Goal: Transaction & Acquisition: Book appointment/travel/reservation

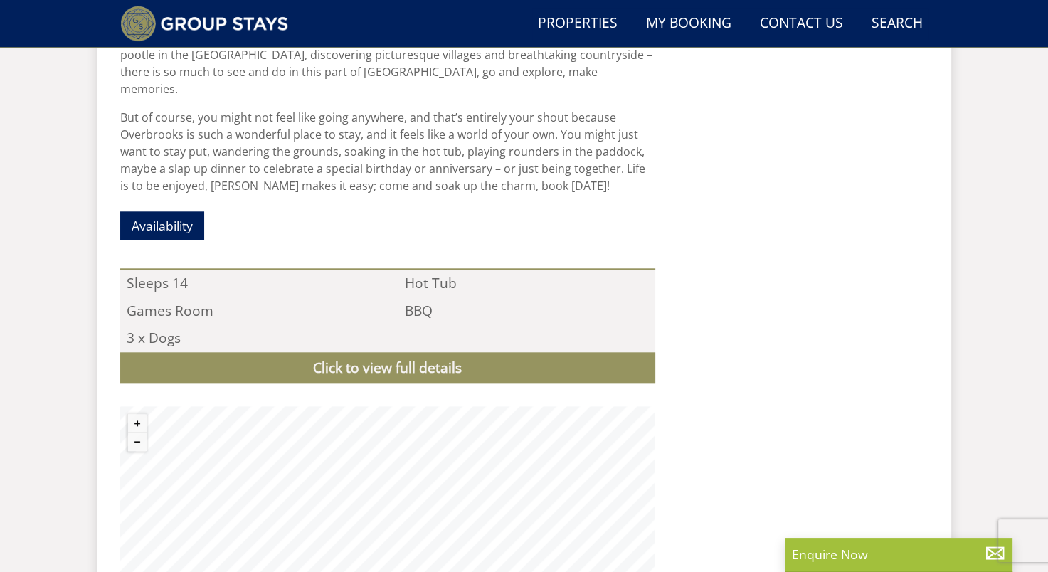
scroll to position [1318, 0]
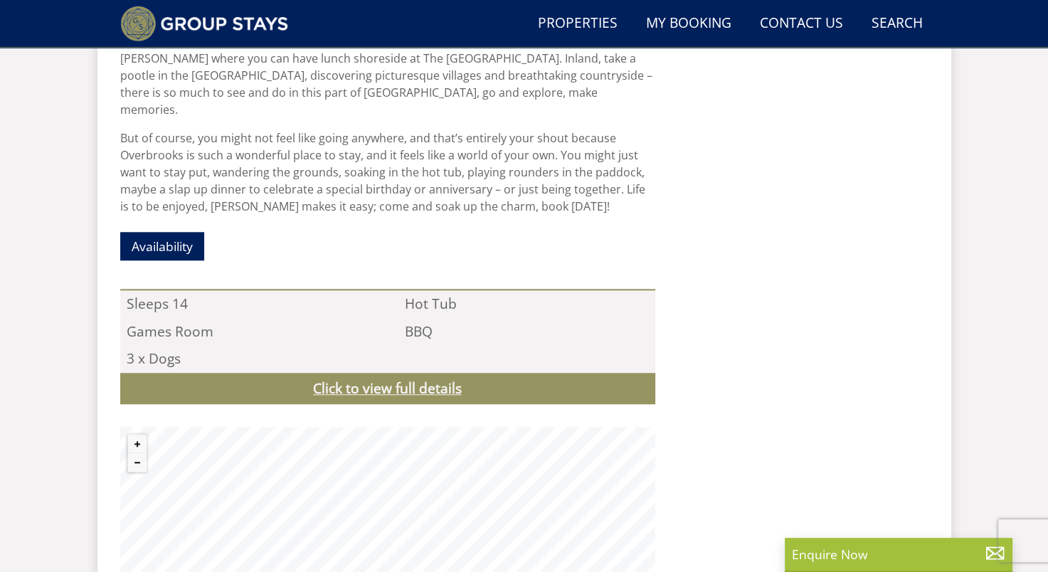
click at [475, 373] on link "Click to view full details" at bounding box center [387, 389] width 535 height 32
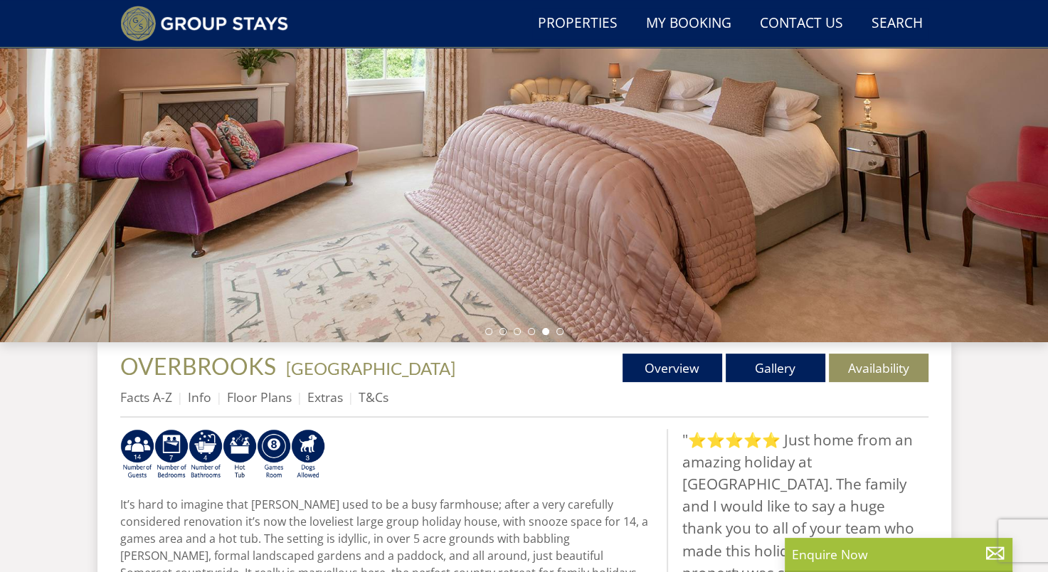
scroll to position [180, 0]
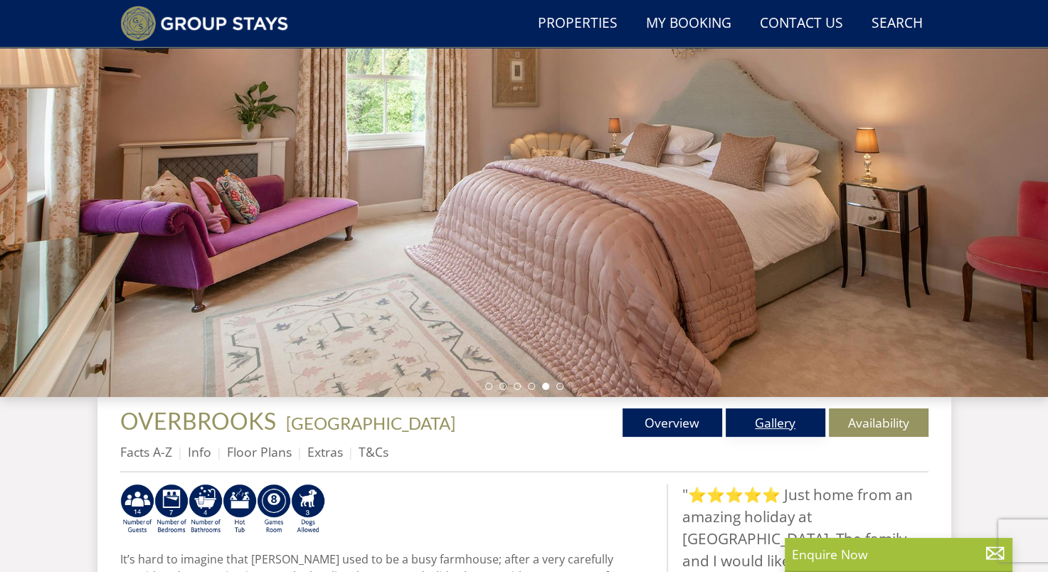
click at [766, 433] on link "Gallery" at bounding box center [776, 422] width 100 height 28
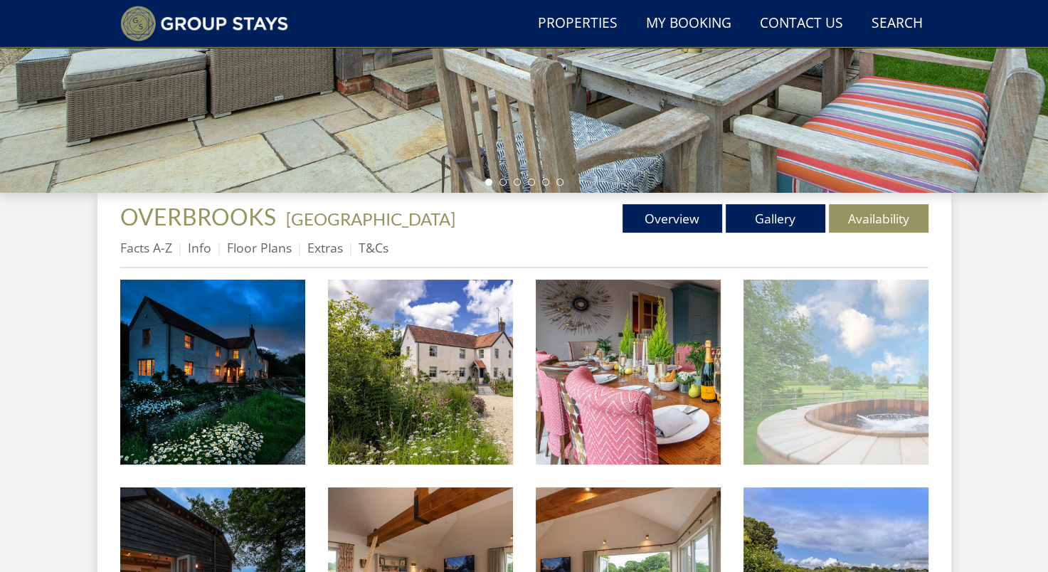
scroll to position [393, 0]
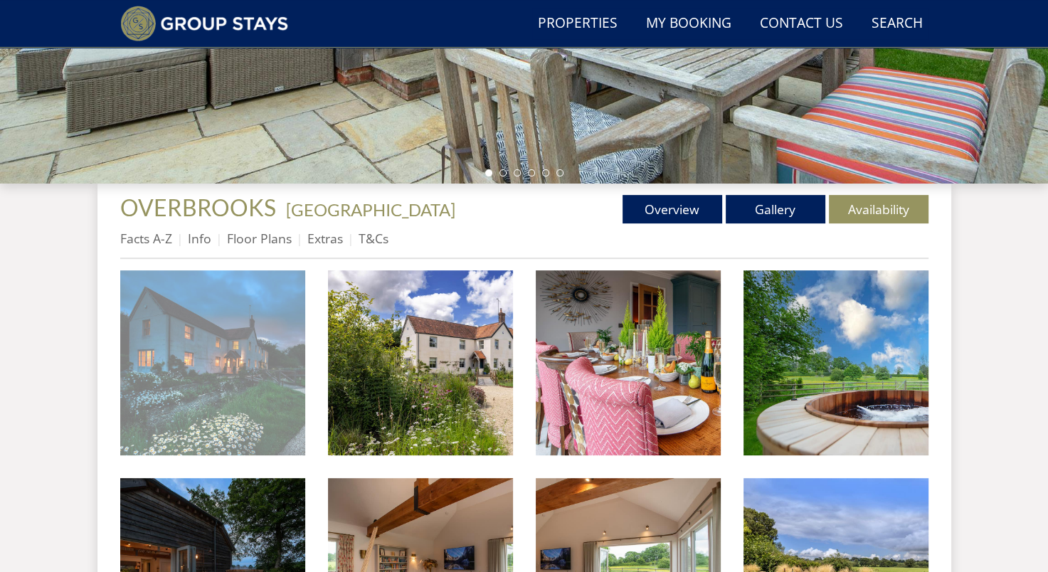
click at [275, 354] on img at bounding box center [212, 362] width 185 height 185
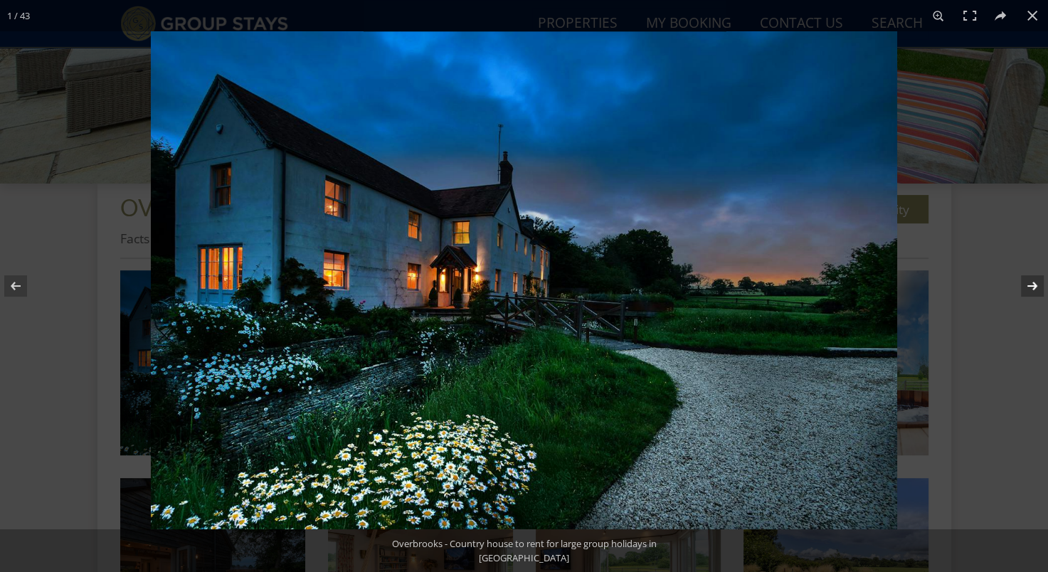
click at [1032, 284] on button at bounding box center [1023, 285] width 50 height 71
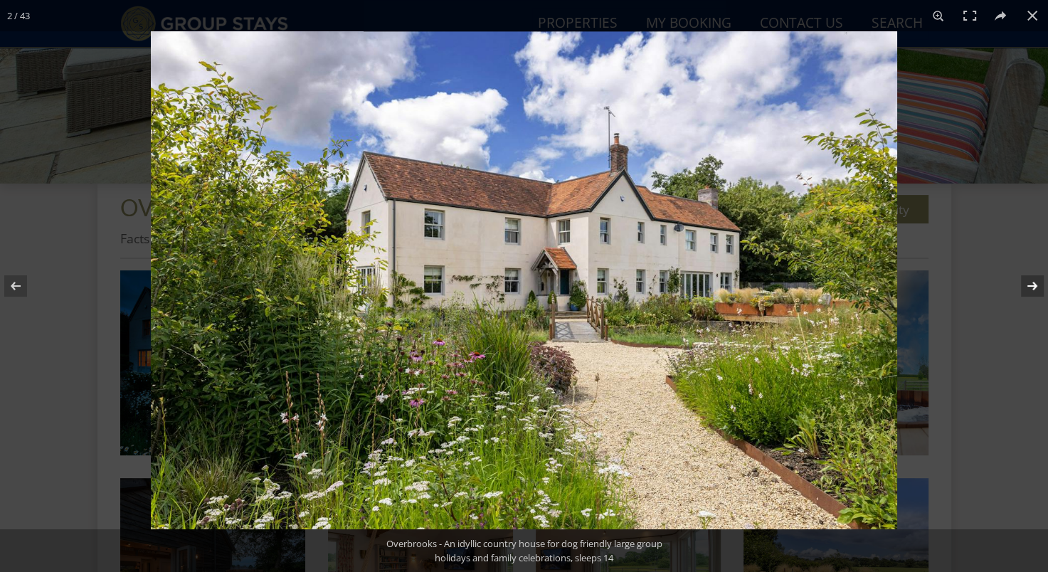
click at [1032, 284] on button at bounding box center [1023, 285] width 50 height 71
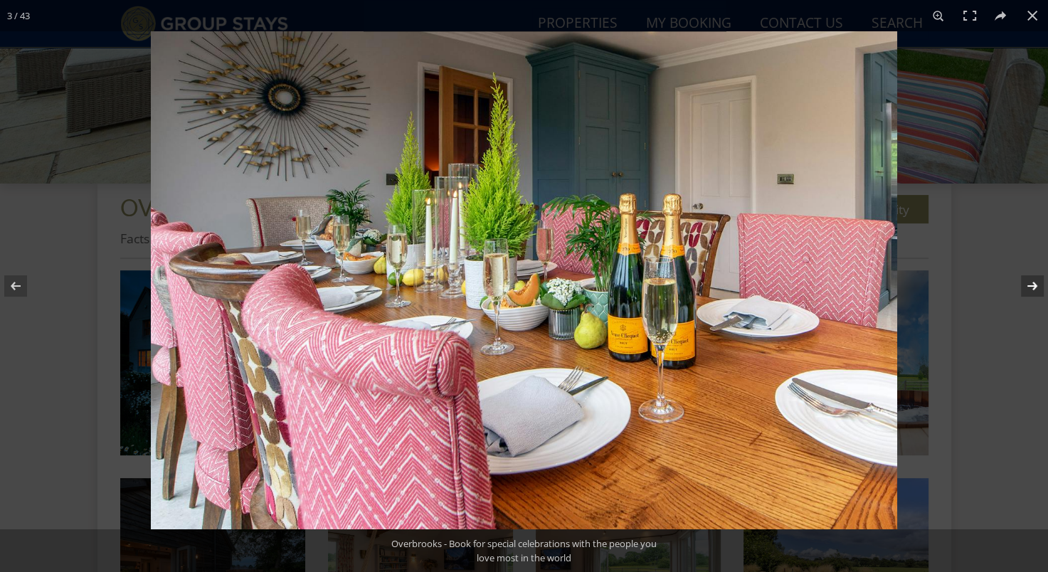
click at [1032, 284] on button at bounding box center [1023, 285] width 50 height 71
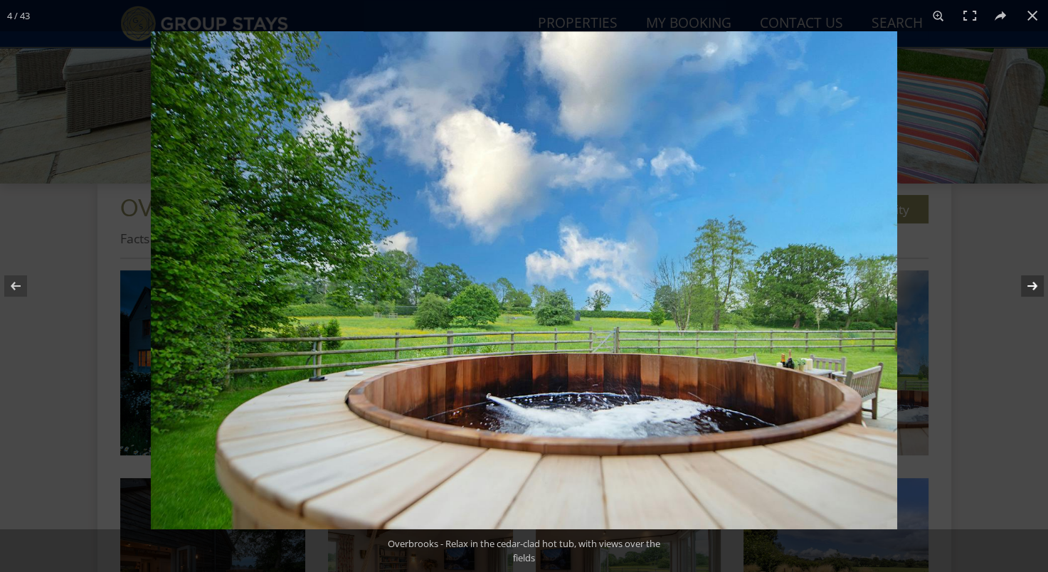
click at [1032, 284] on button at bounding box center [1023, 285] width 50 height 71
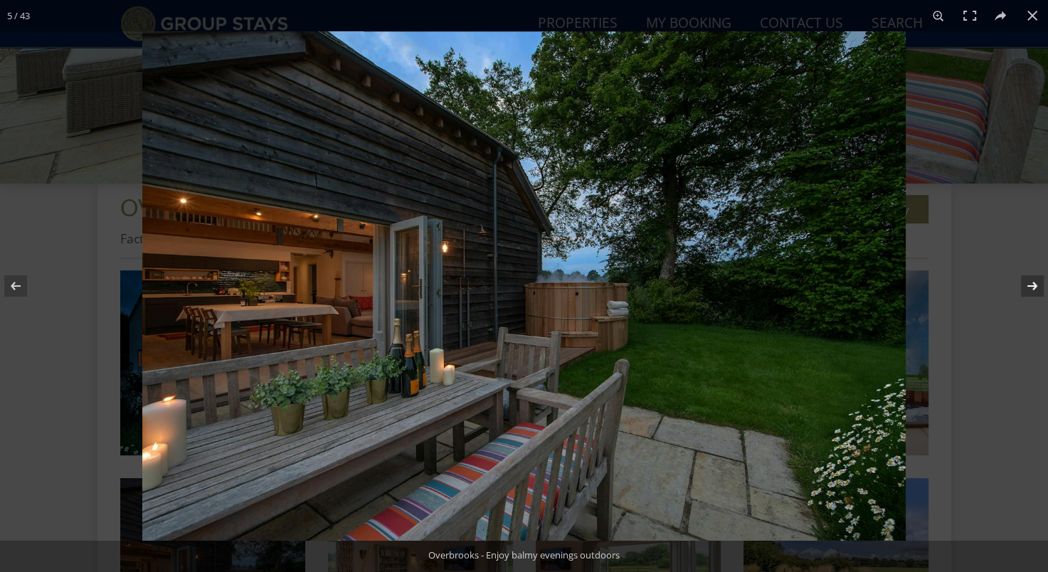
click at [1032, 284] on button at bounding box center [1023, 285] width 50 height 71
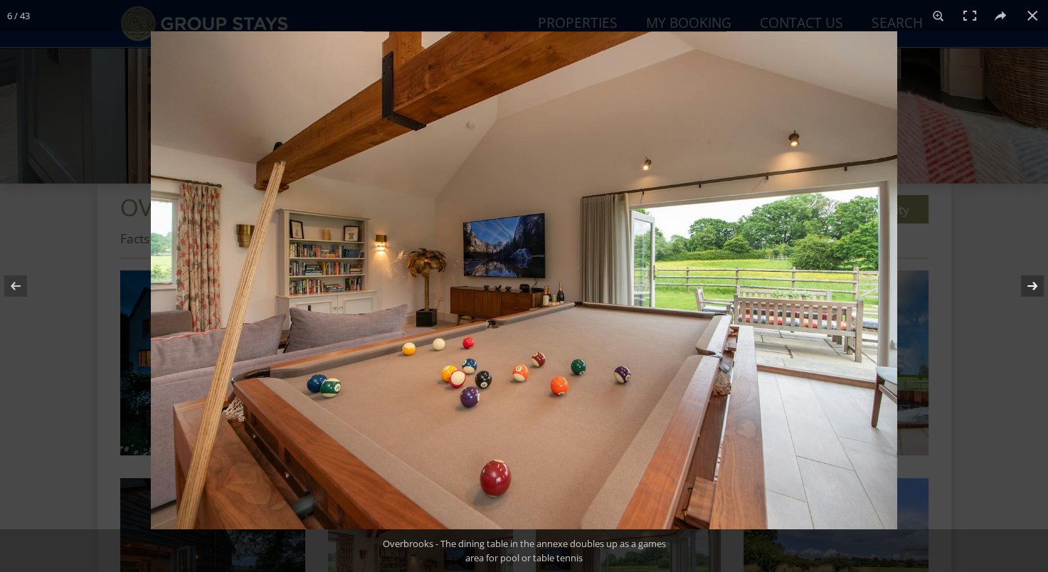
click at [1032, 284] on button at bounding box center [1023, 285] width 50 height 71
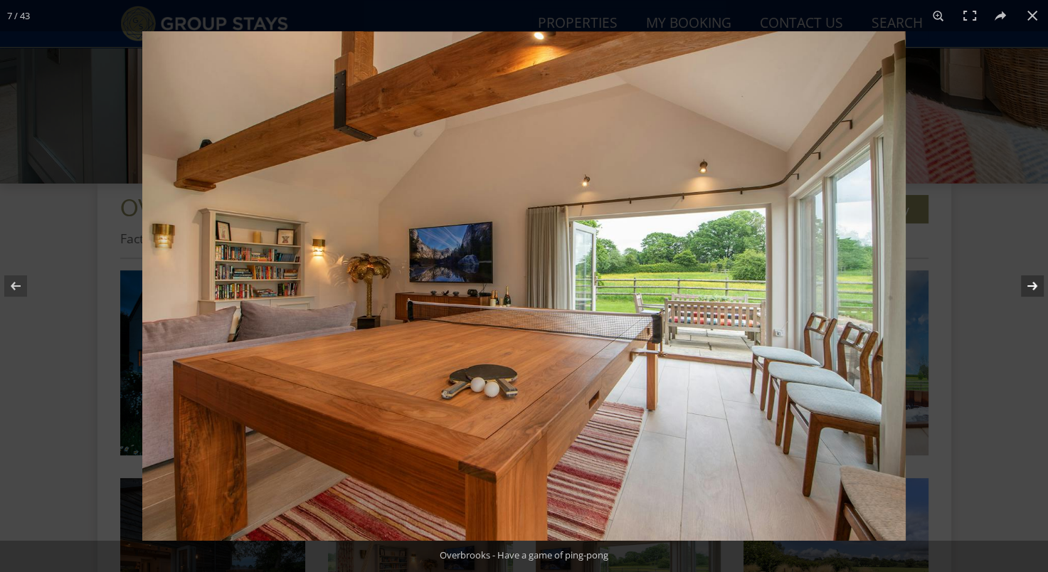
click at [1032, 284] on button at bounding box center [1023, 285] width 50 height 71
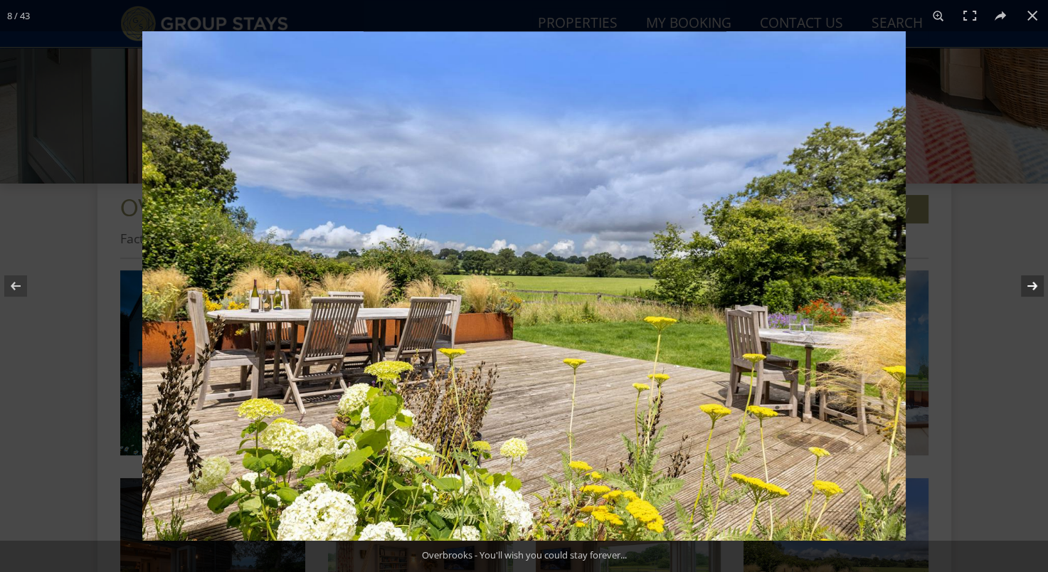
click at [1032, 284] on button at bounding box center [1023, 285] width 50 height 71
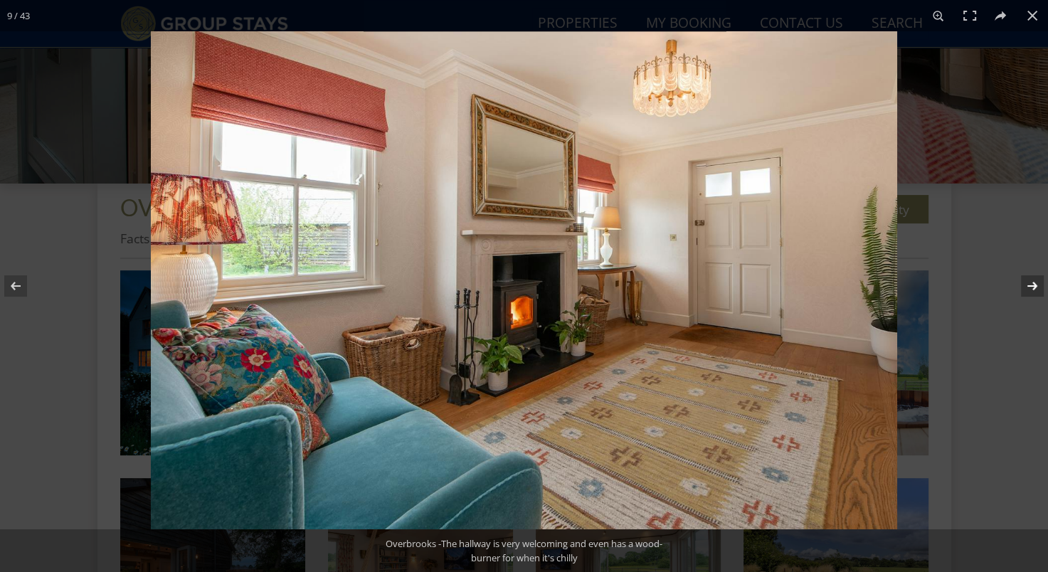
click at [1032, 284] on button at bounding box center [1023, 285] width 50 height 71
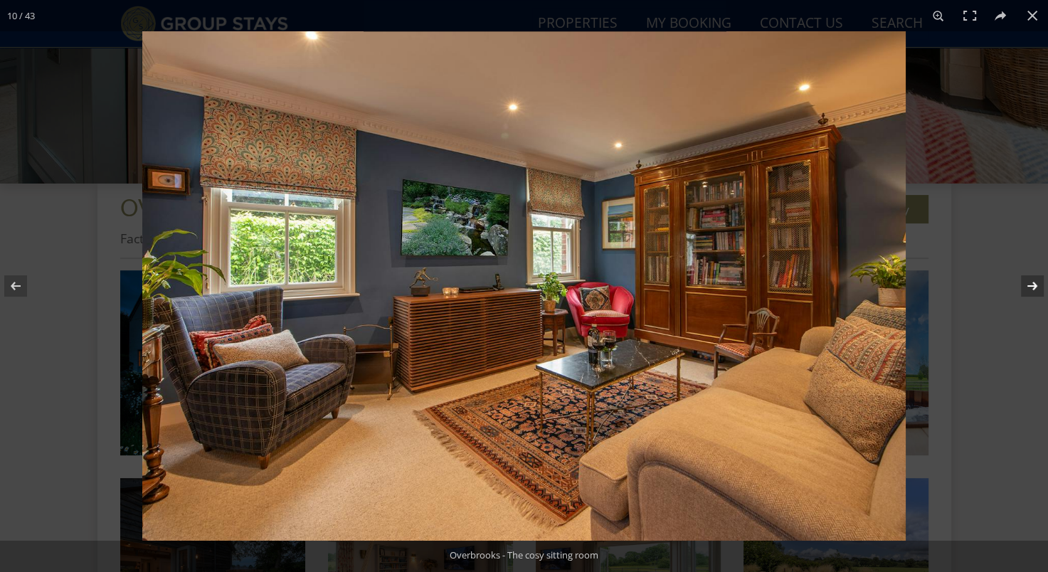
click at [1032, 284] on button at bounding box center [1023, 285] width 50 height 71
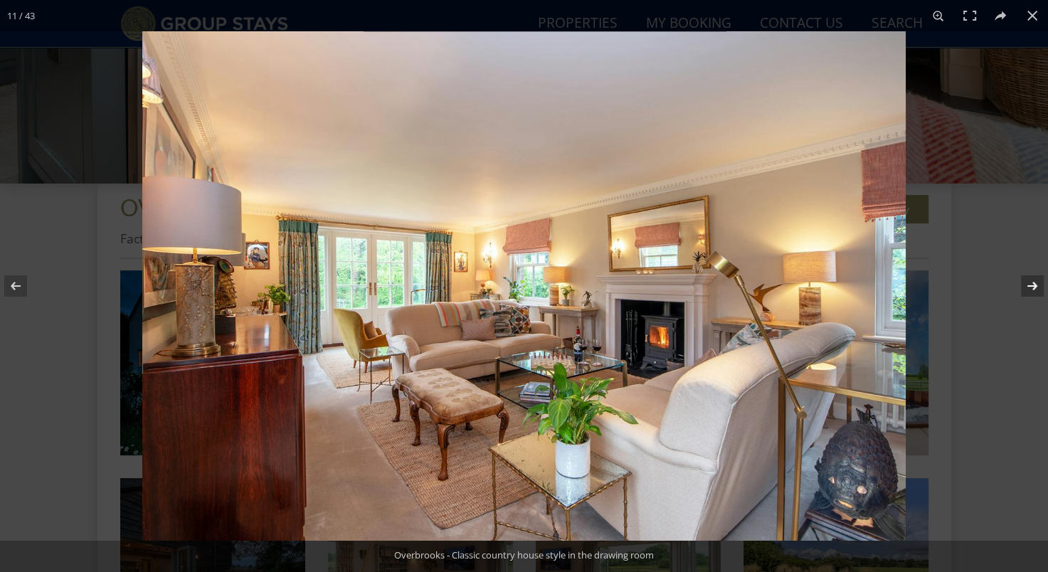
click at [1032, 284] on button at bounding box center [1023, 285] width 50 height 71
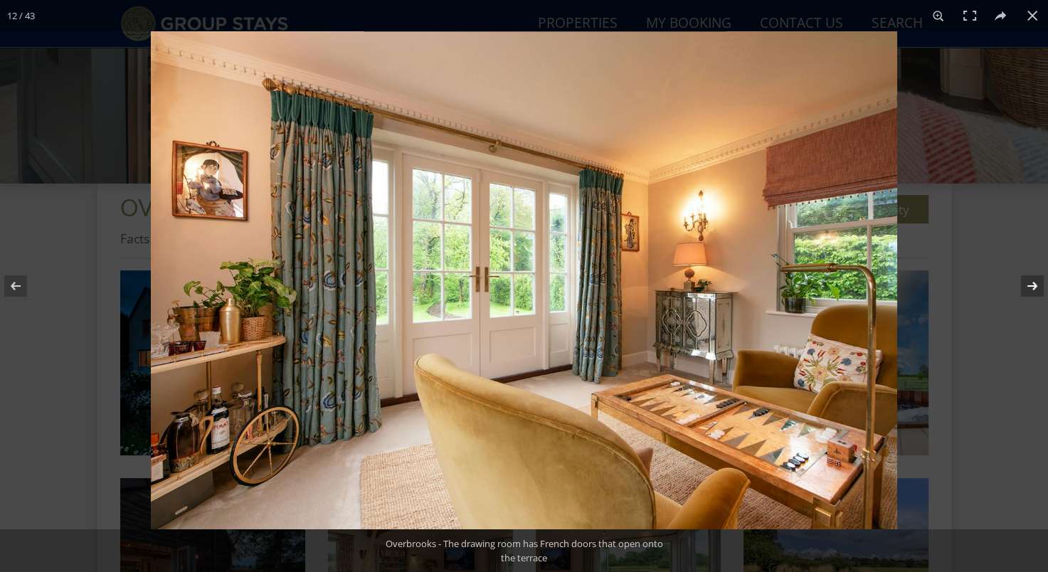
click at [1032, 284] on button at bounding box center [1023, 285] width 50 height 71
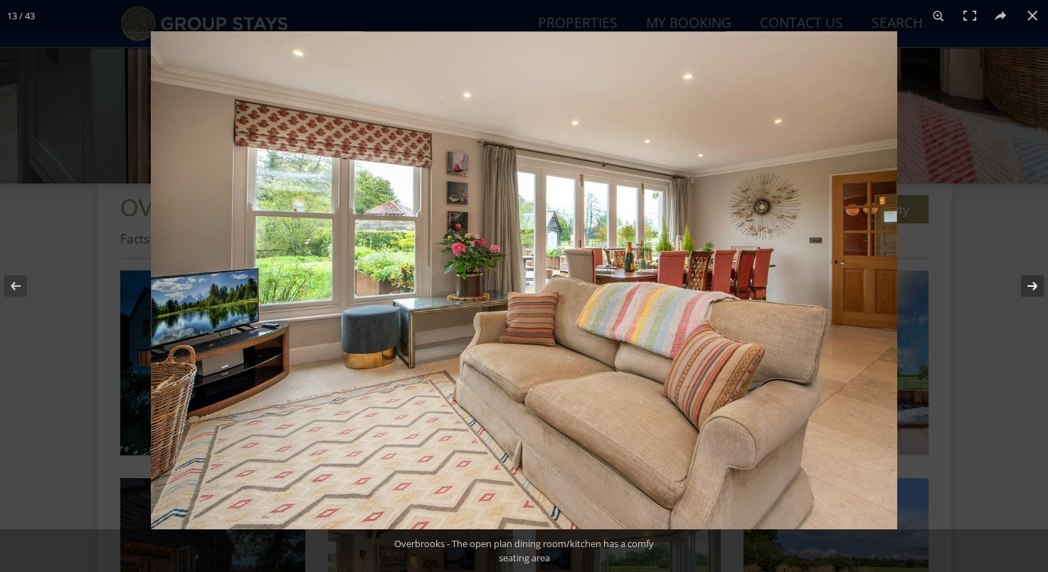
click at [1032, 284] on button at bounding box center [1023, 285] width 50 height 71
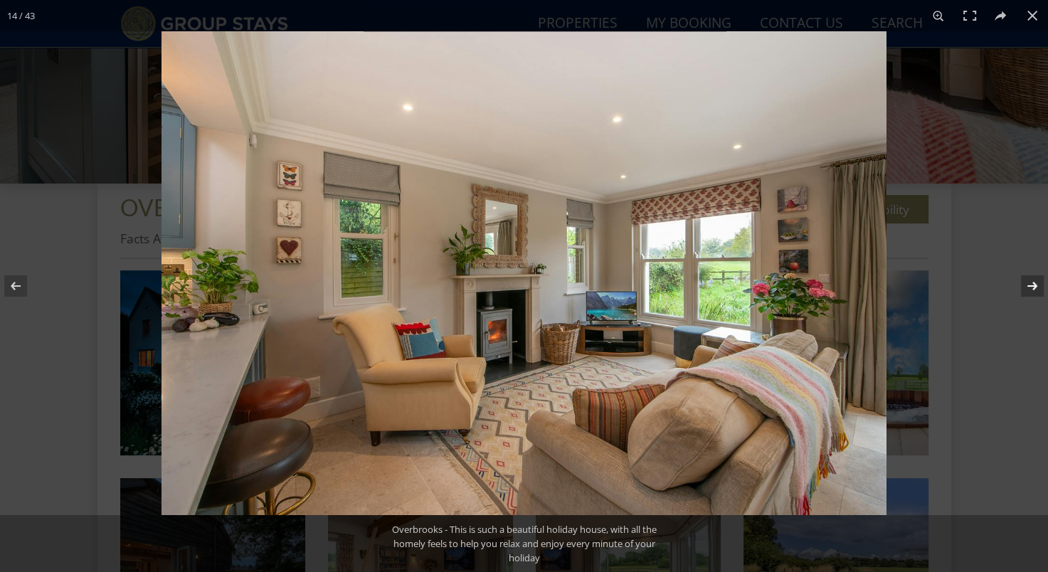
click at [1032, 284] on button at bounding box center [1023, 285] width 50 height 71
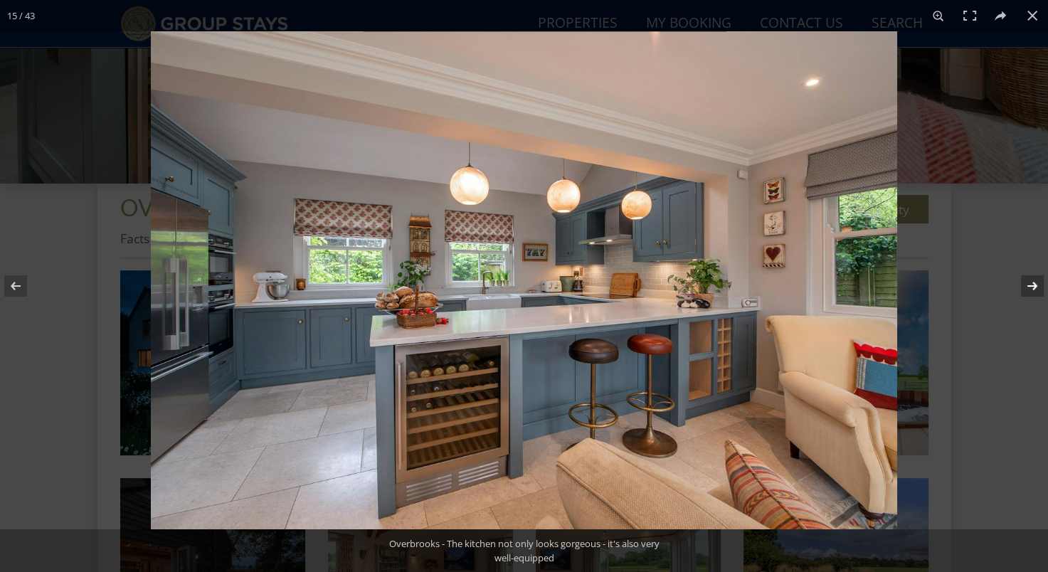
click at [1032, 284] on button at bounding box center [1023, 285] width 50 height 71
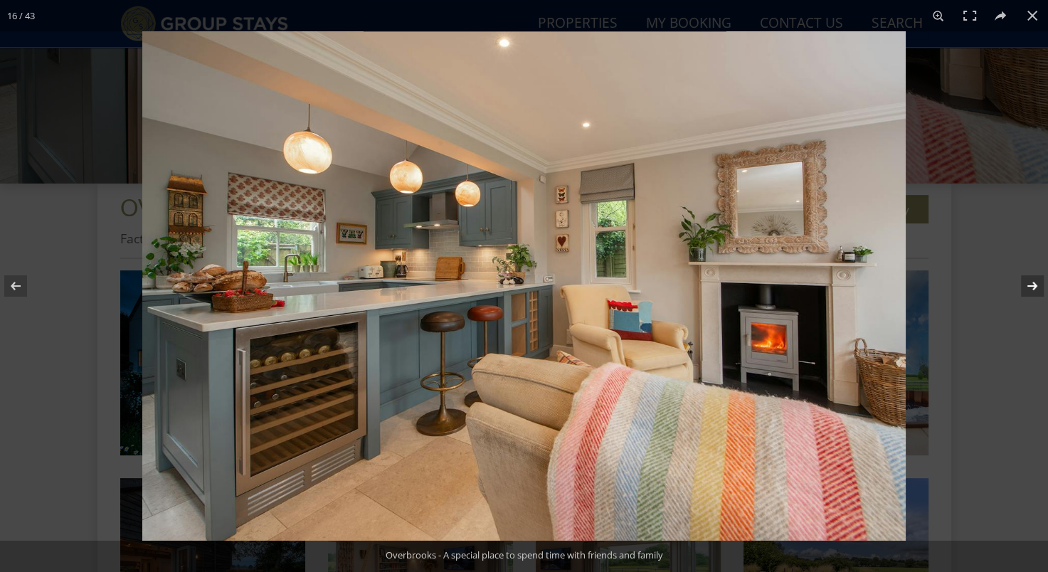
click at [1032, 284] on button at bounding box center [1023, 285] width 50 height 71
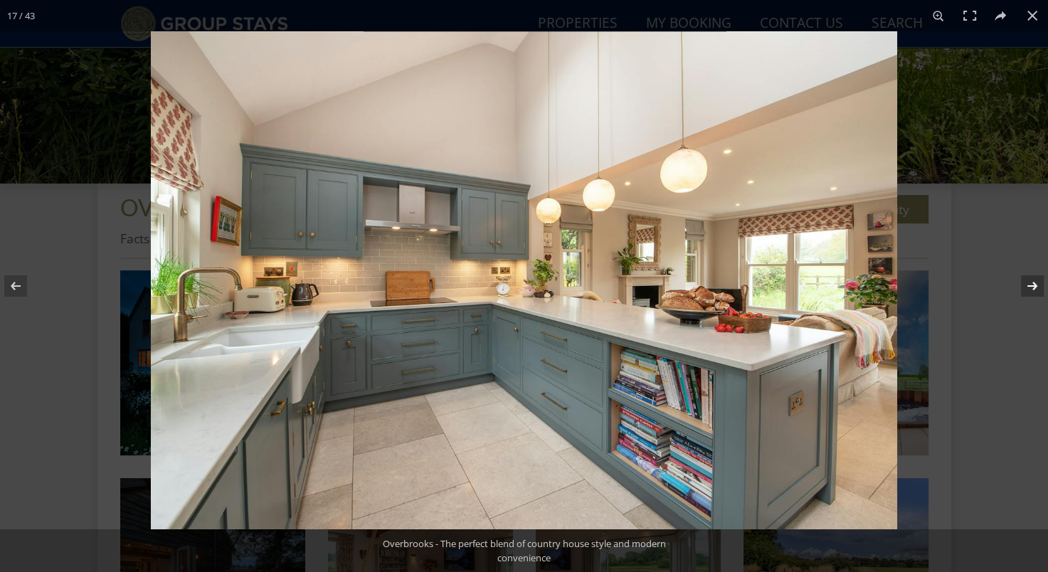
click at [1032, 284] on button at bounding box center [1023, 285] width 50 height 71
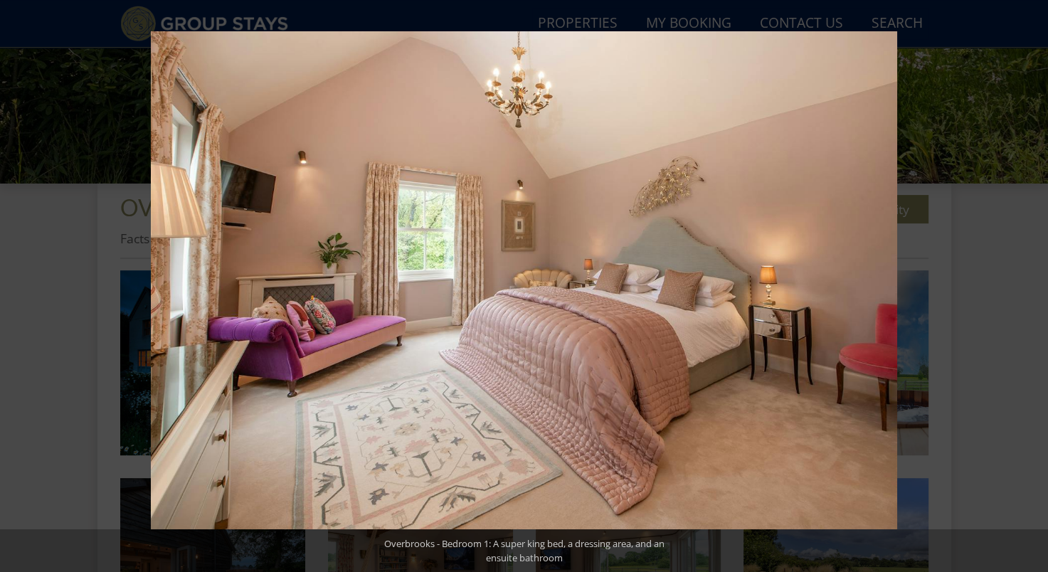
click at [1032, 284] on button at bounding box center [1023, 285] width 50 height 71
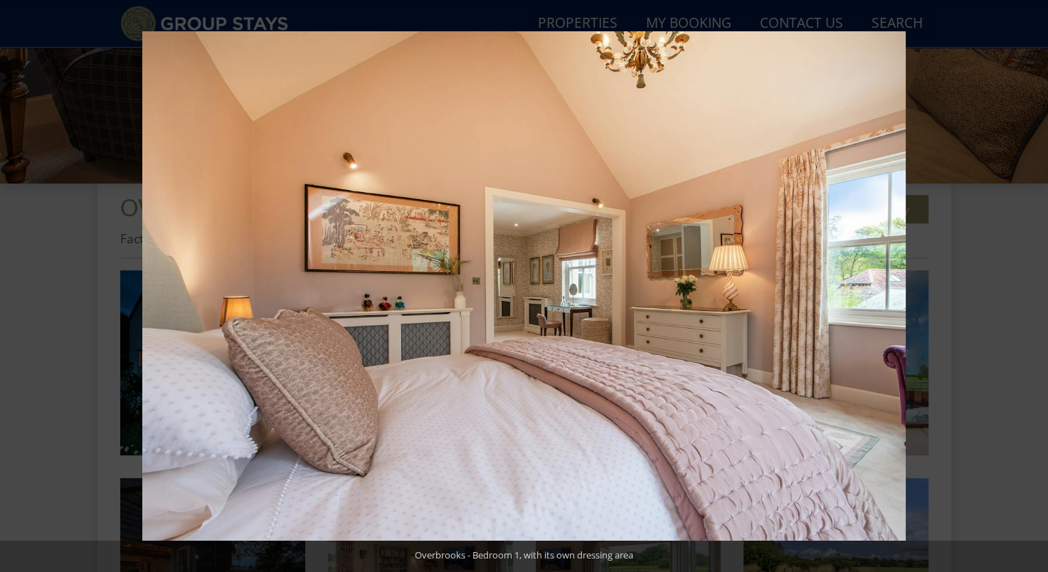
click at [1032, 284] on button at bounding box center [1023, 285] width 50 height 71
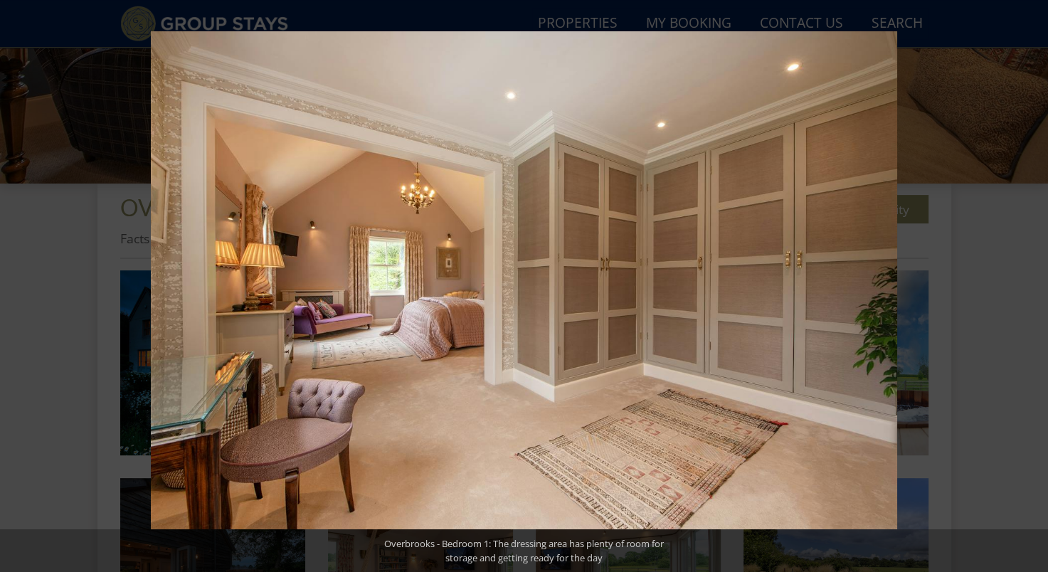
click at [1032, 284] on button at bounding box center [1023, 285] width 50 height 71
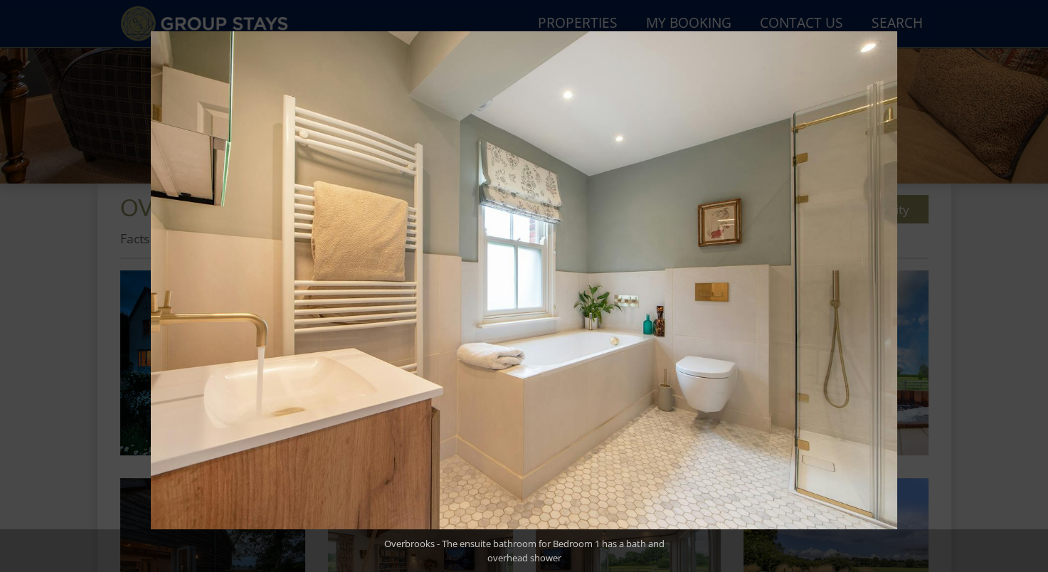
click at [1032, 284] on button at bounding box center [1023, 285] width 50 height 71
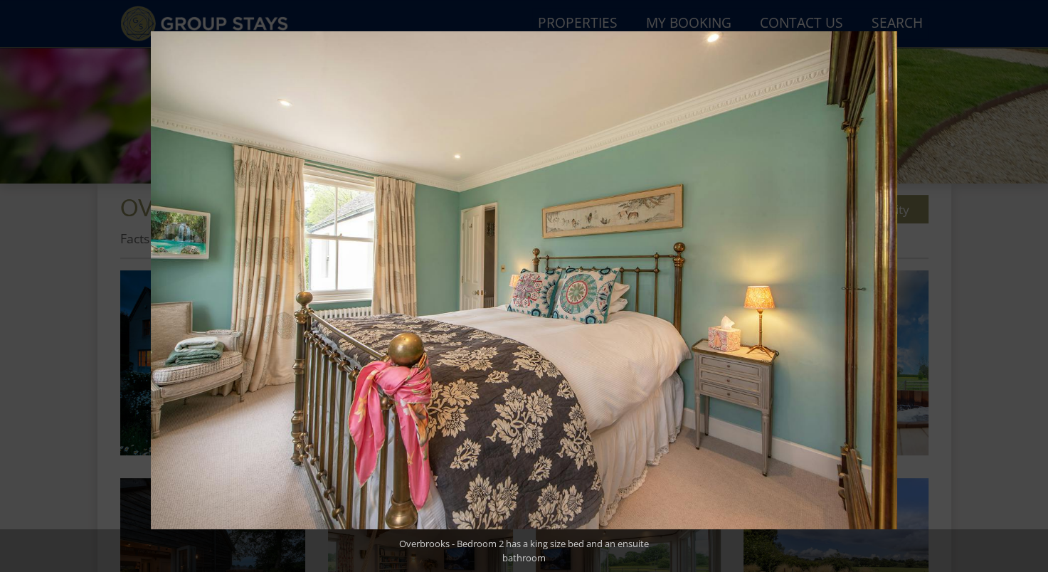
click at [1032, 284] on button at bounding box center [1023, 285] width 50 height 71
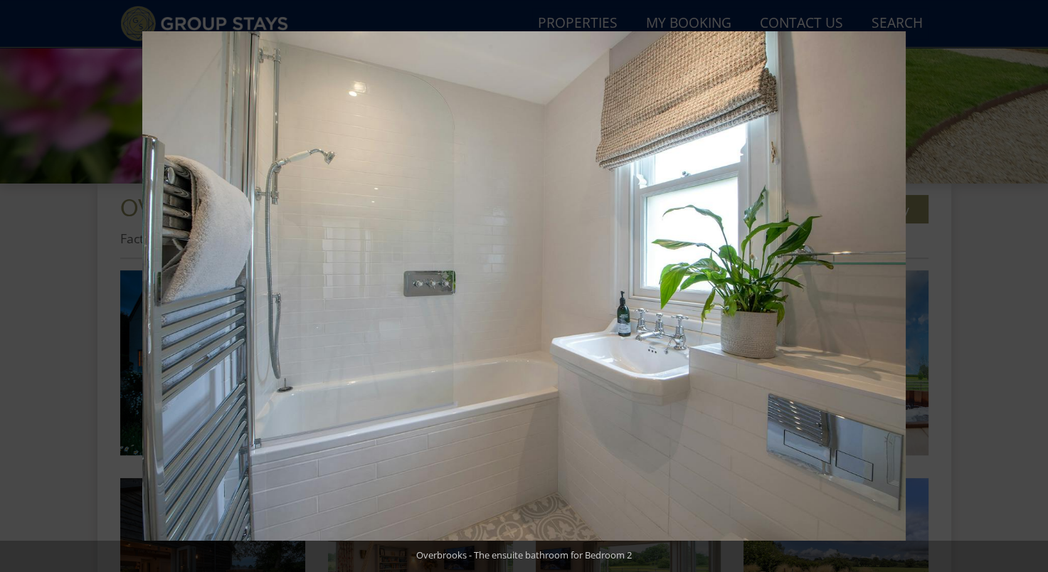
click at [1032, 284] on button at bounding box center [1023, 285] width 50 height 71
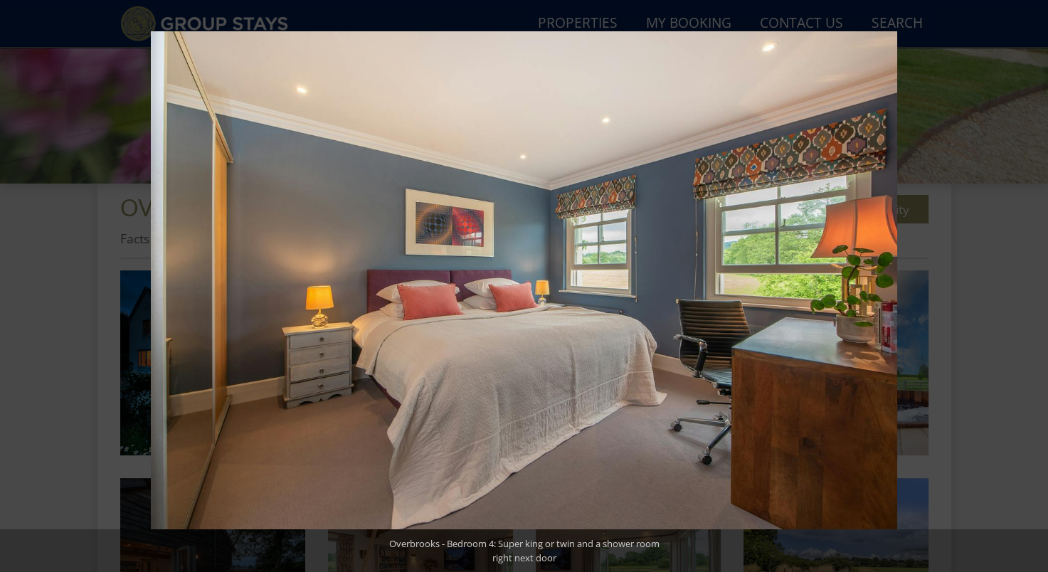
click at [1032, 284] on button at bounding box center [1023, 285] width 50 height 71
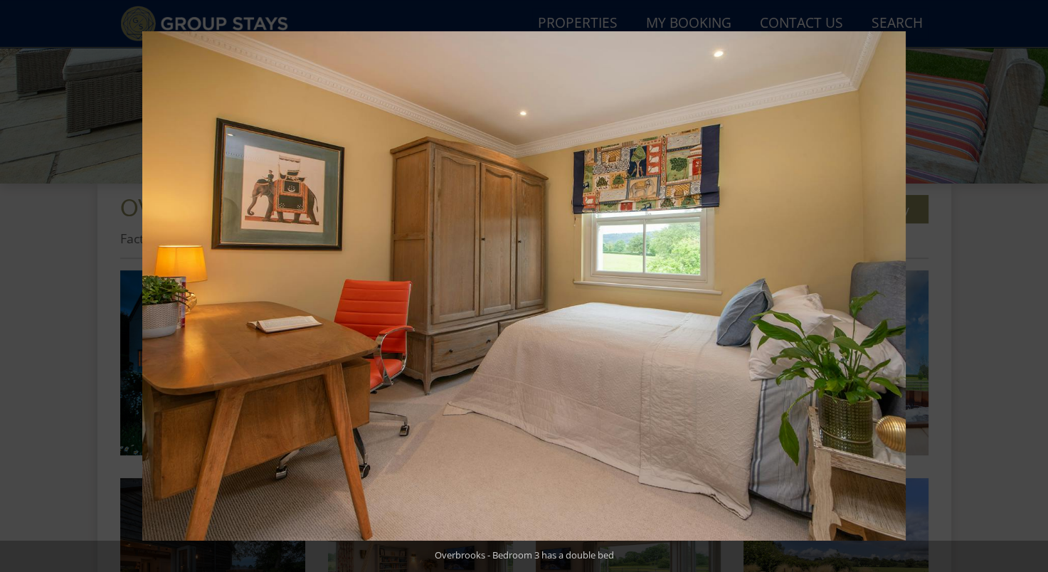
click at [1032, 284] on button at bounding box center [1023, 285] width 50 height 71
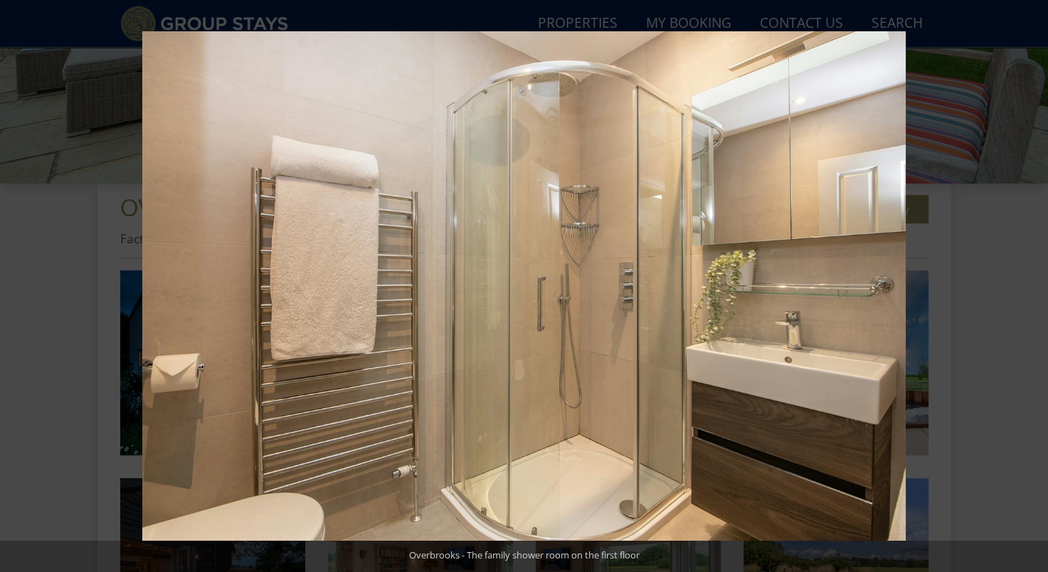
click at [1032, 284] on button at bounding box center [1023, 285] width 50 height 71
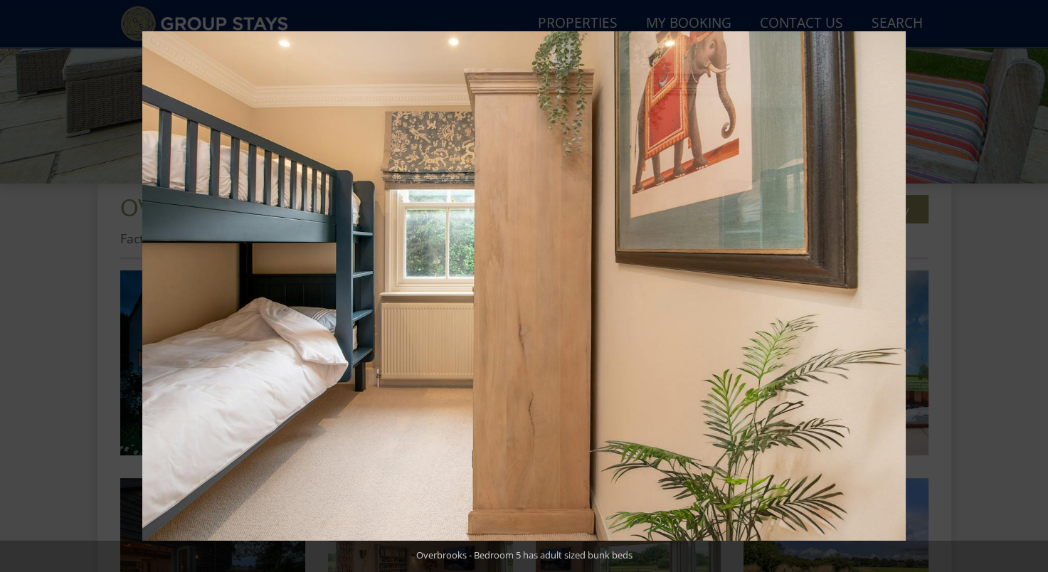
click at [1032, 284] on button at bounding box center [1023, 285] width 50 height 71
